Goal: Information Seeking & Learning: Learn about a topic

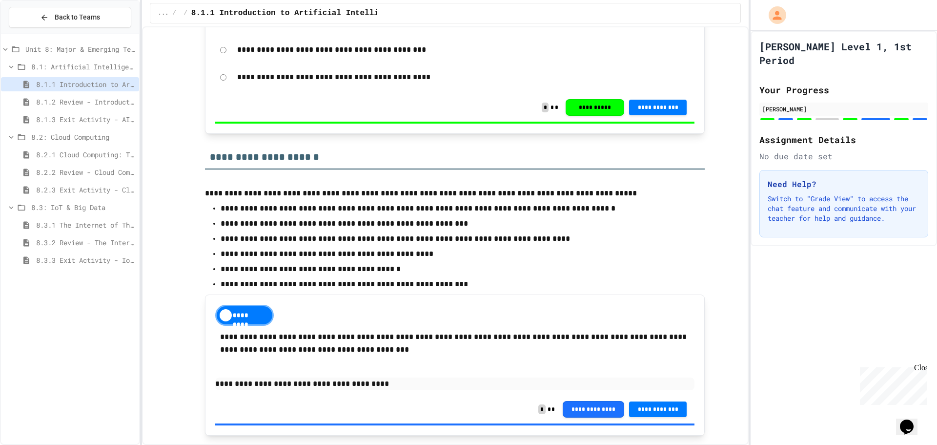
click at [91, 219] on div "8.3.1 The Internet of Things and Big Data: Our Connected Digital World" at bounding box center [70, 225] width 138 height 14
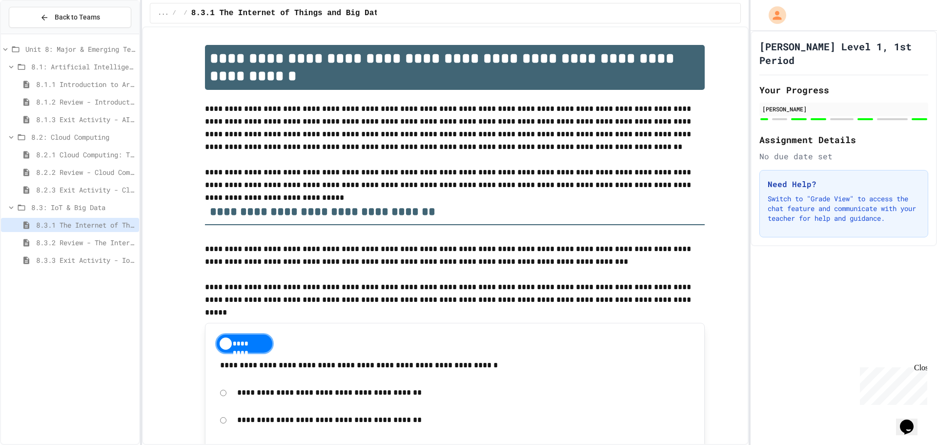
click at [112, 172] on span "8.2.2 Review - Cloud Computing" at bounding box center [85, 172] width 99 height 10
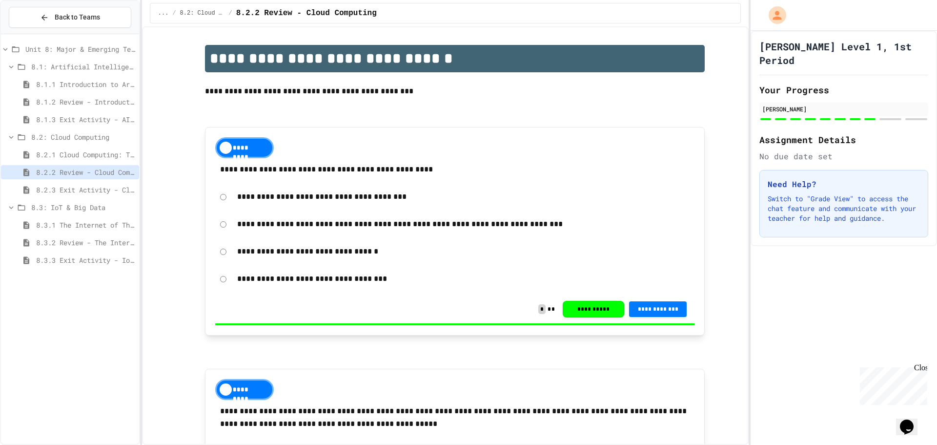
click at [105, 186] on span "8.2.3 Exit Activity - Cloud Service Detective" at bounding box center [85, 189] width 99 height 10
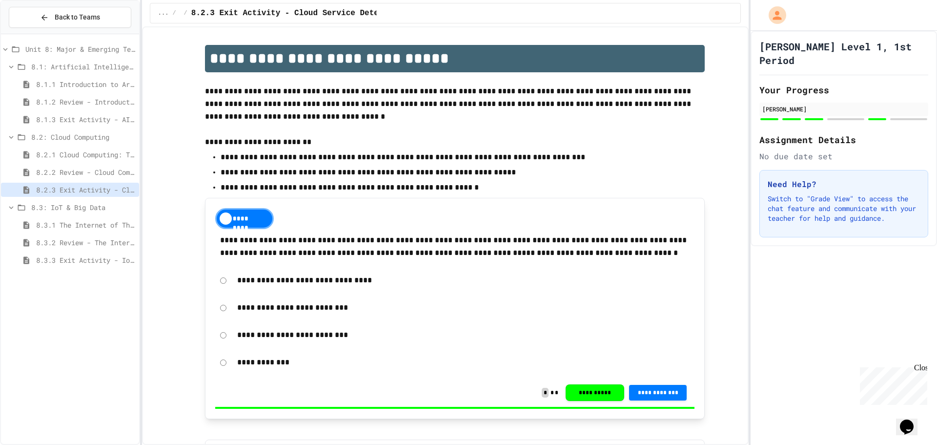
click at [97, 215] on div "8.3: IoT & Big Data" at bounding box center [70, 209] width 138 height 18
click at [95, 223] on span "8.3.1 The Internet of Things and Big Data: Our Connected Digital World" at bounding box center [85, 225] width 99 height 10
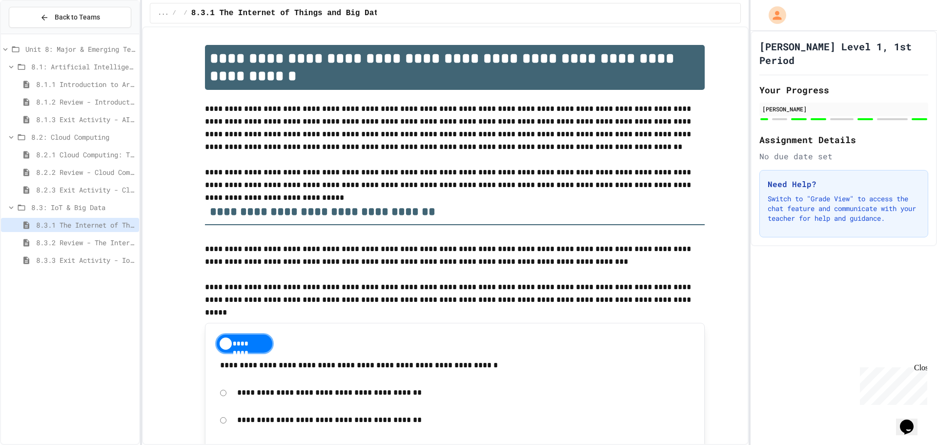
click at [86, 254] on div "8.3.3 Exit Activity - IoT Data Detective Challenge" at bounding box center [70, 260] width 138 height 14
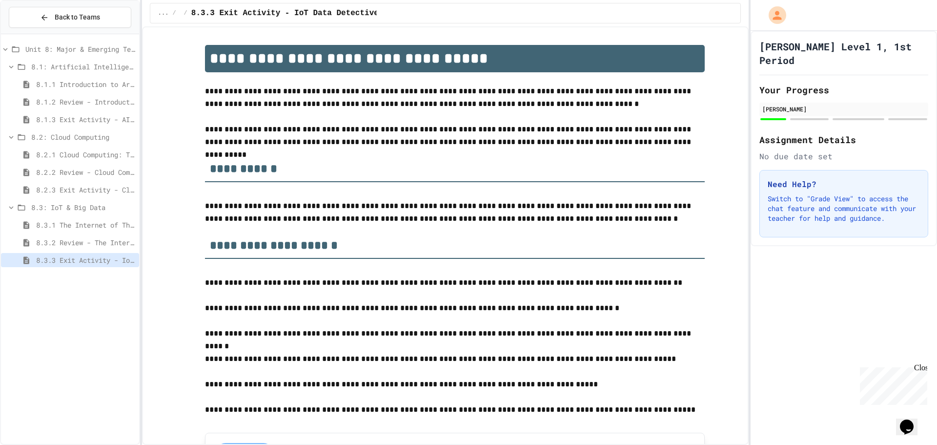
drag, startPoint x: 91, startPoint y: 234, endPoint x: 87, endPoint y: 219, distance: 15.5
click at [91, 232] on div "8.3.1 The Internet of Things and Big Data: Our Connected Digital World" at bounding box center [70, 227] width 138 height 18
click at [112, 52] on span "Unit 8: Major & Emerging Technologies" at bounding box center [80, 49] width 110 height 10
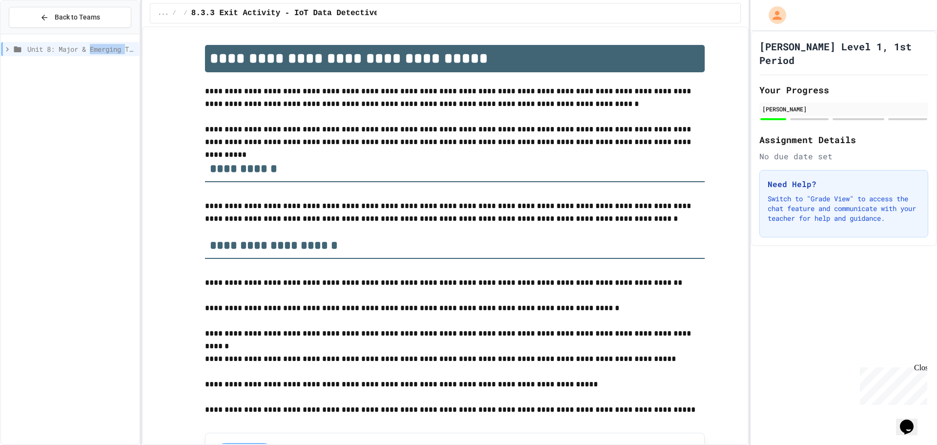
click at [112, 52] on span "Unit 8: Major & Emerging Technologies" at bounding box center [81, 49] width 108 height 10
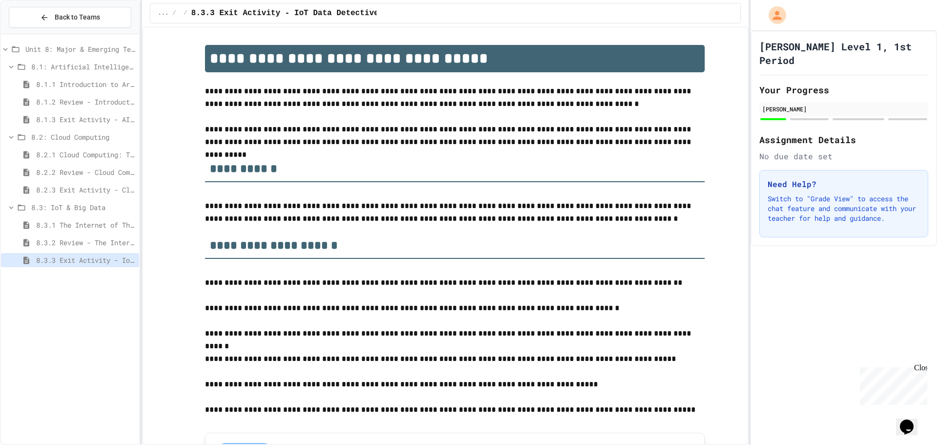
click at [101, 69] on span "8.1: Artificial Intelligence Basics" at bounding box center [83, 66] width 104 height 10
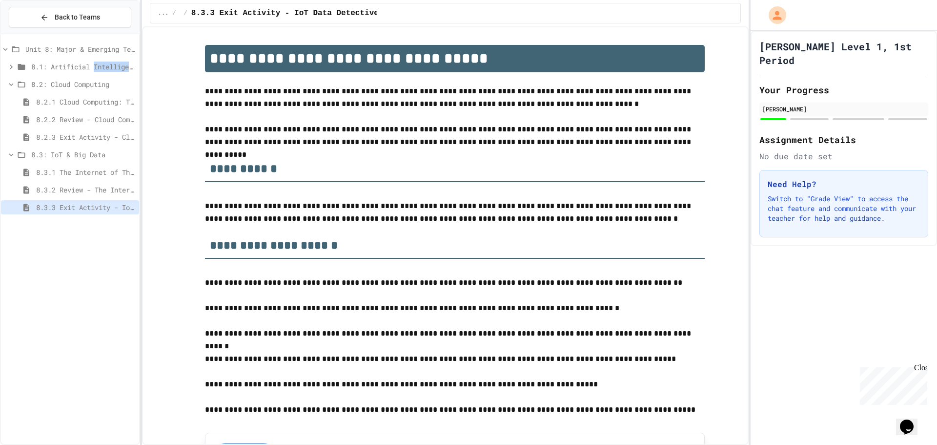
click at [101, 69] on span "8.1: Artificial Intelligence Basics" at bounding box center [83, 66] width 104 height 10
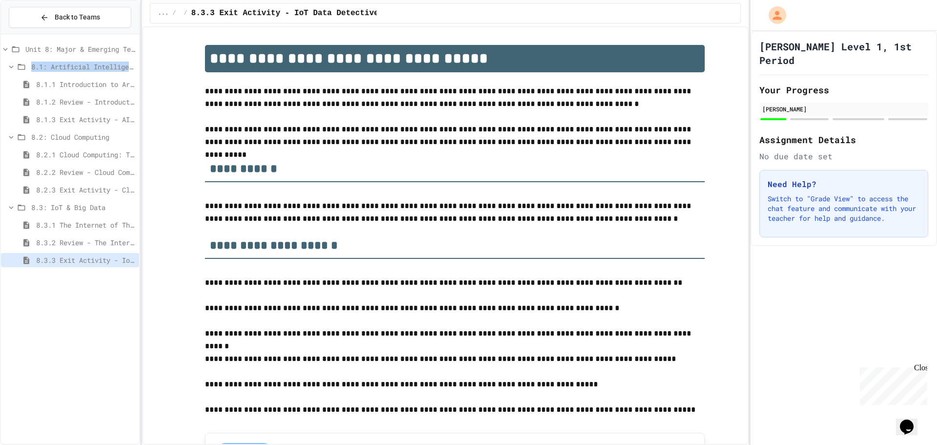
click at [101, 70] on span "8.1: Artificial Intelligence Basics" at bounding box center [83, 66] width 104 height 10
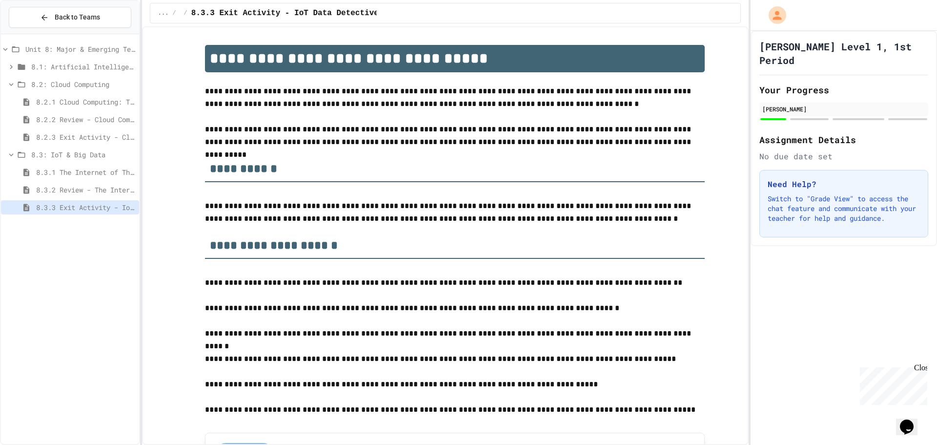
click at [87, 94] on div "8.2: Cloud Computing" at bounding box center [70, 86] width 138 height 18
click at [91, 87] on span "8.2: Cloud Computing" at bounding box center [83, 84] width 104 height 10
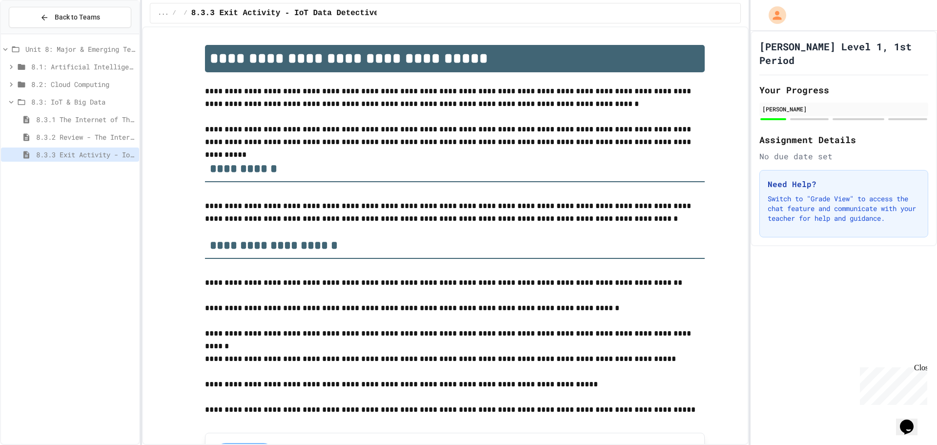
click at [84, 99] on span "8.3: IoT & Big Data" at bounding box center [83, 102] width 104 height 10
